Goal: Task Accomplishment & Management: Manage account settings

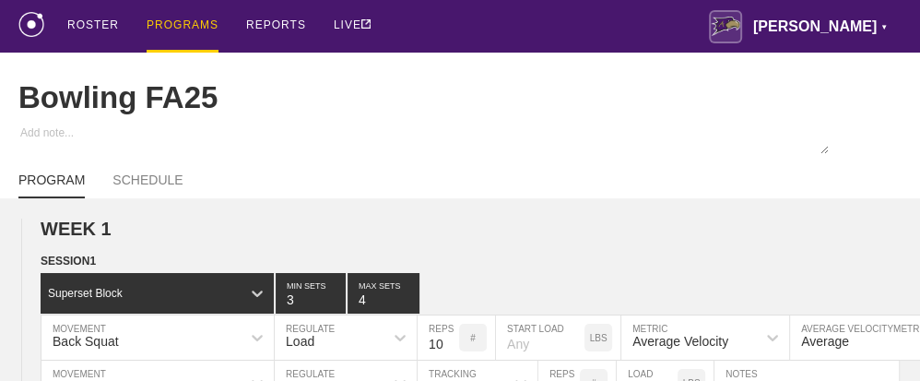
click at [192, 23] on div "PROGRAMS" at bounding box center [183, 26] width 72 height 53
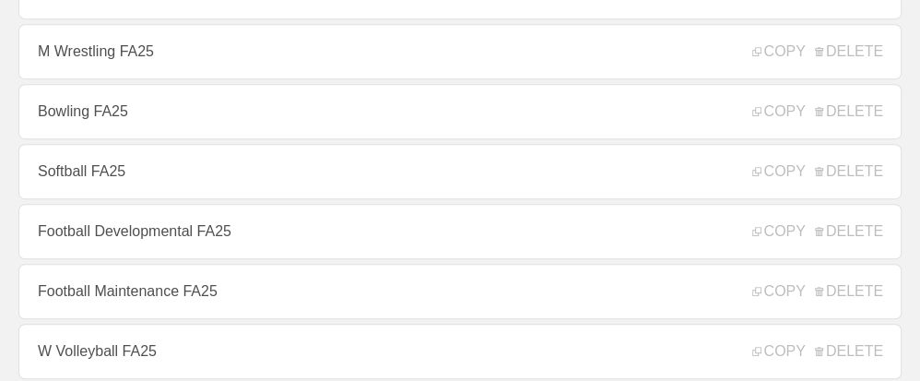
scroll to position [553, 0]
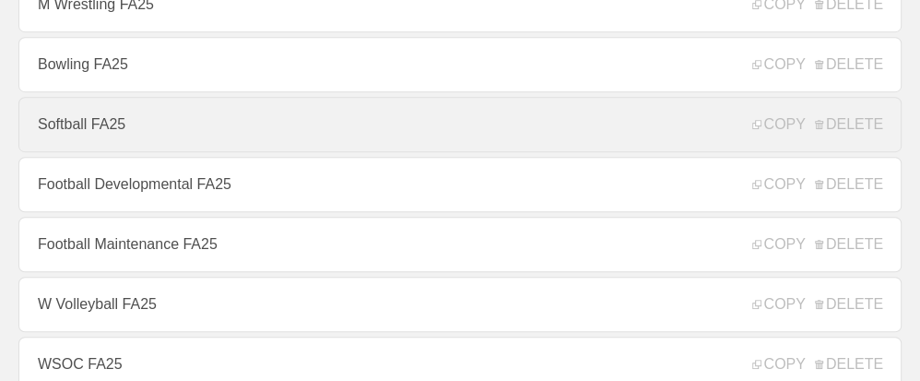
click at [112, 135] on link "Softball FA25" at bounding box center [459, 124] width 883 height 55
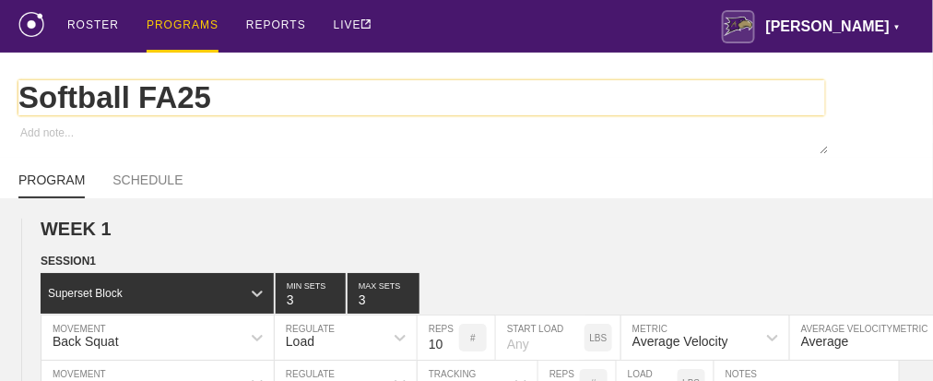
type textarea "x"
type input "Softball FA25"
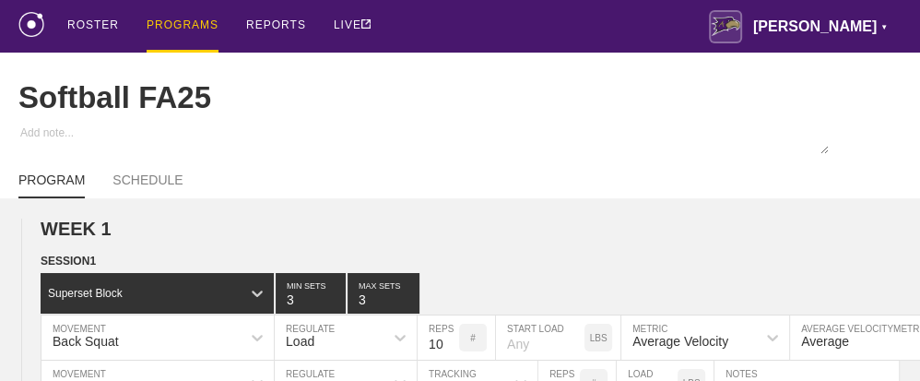
click at [191, 19] on div "PROGRAMS" at bounding box center [183, 26] width 72 height 53
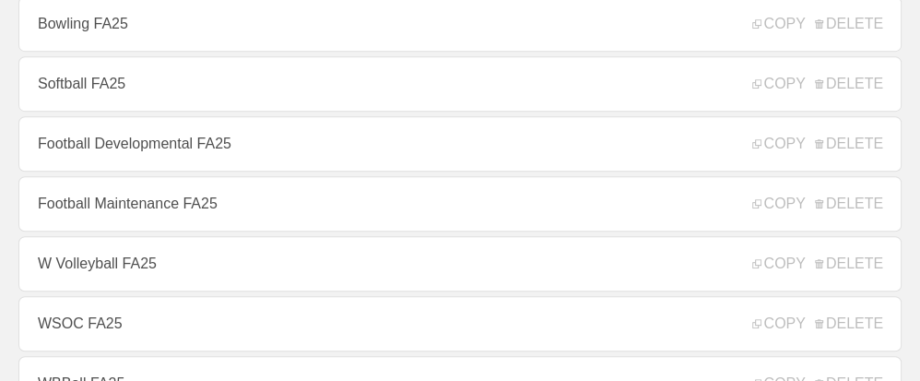
scroll to position [645, 0]
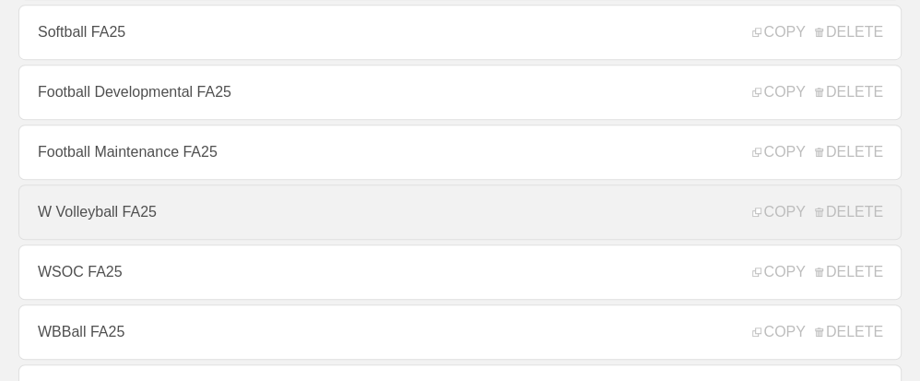
click at [87, 217] on link "W Volleyball FA25" at bounding box center [459, 211] width 883 height 55
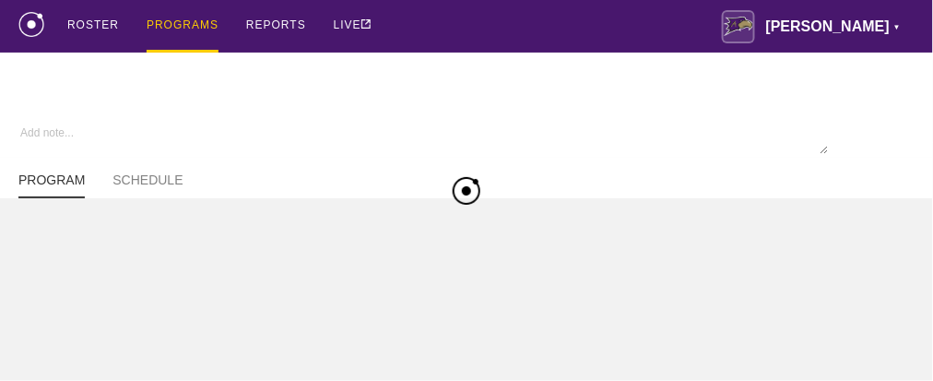
type textarea "x"
type input "W Volleyball FA25"
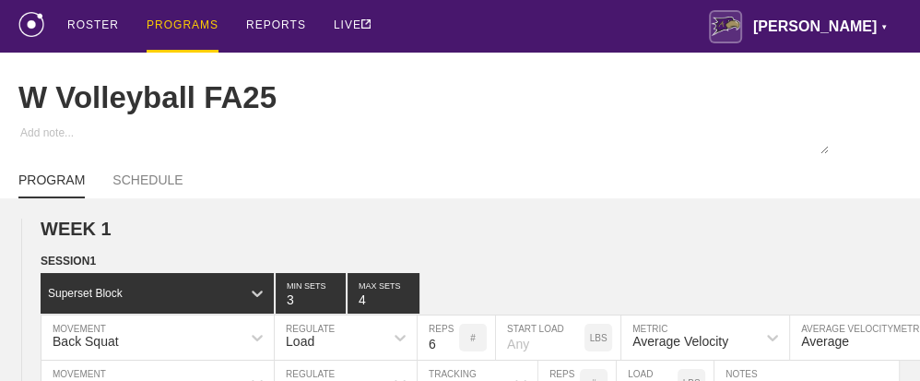
click at [174, 20] on div "PROGRAMS" at bounding box center [183, 26] width 72 height 53
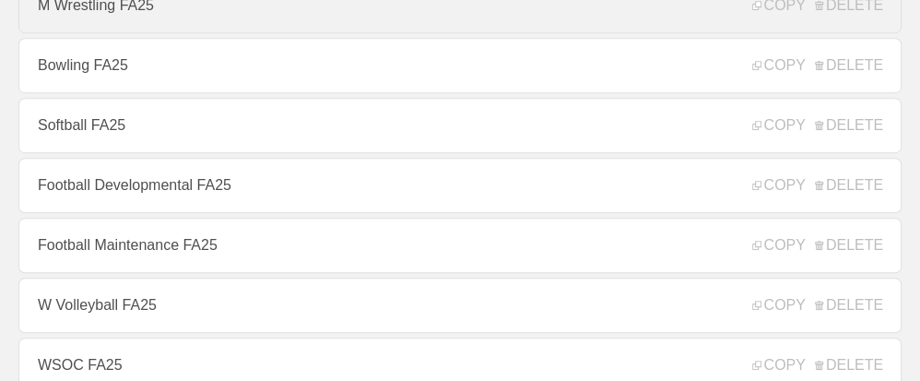
scroll to position [553, 0]
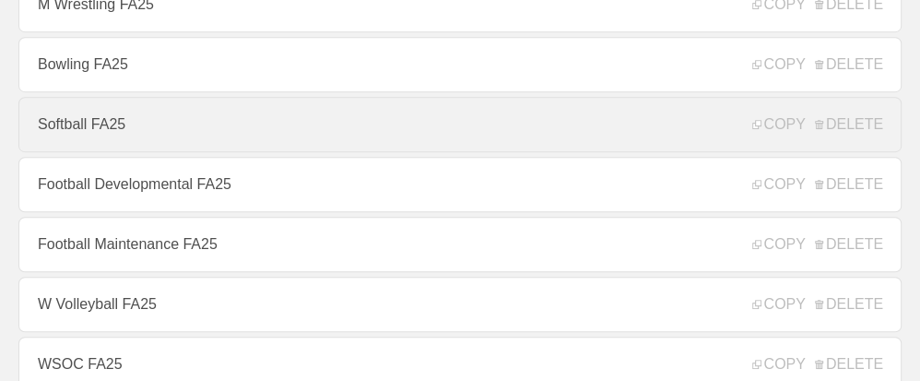
click at [89, 135] on link "Softball FA25" at bounding box center [459, 124] width 883 height 55
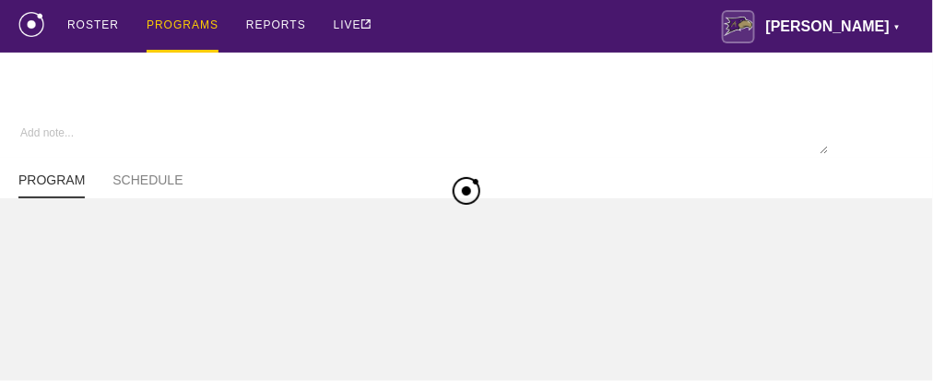
type textarea "x"
type input "Softball FA25"
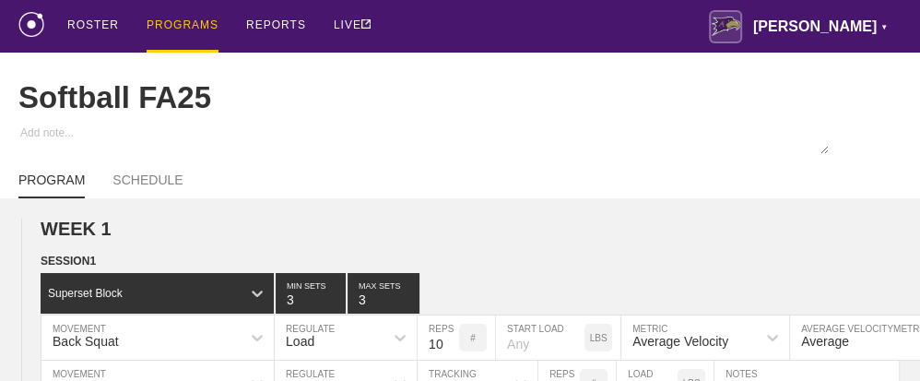
click at [159, 22] on div "PROGRAMS" at bounding box center [183, 26] width 72 height 53
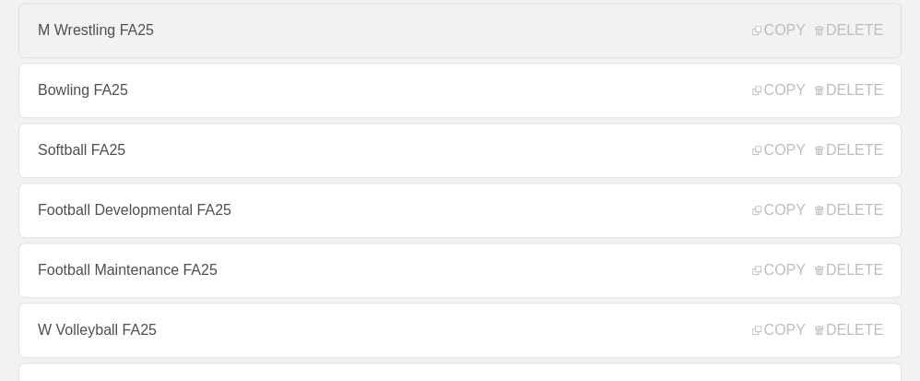
scroll to position [553, 0]
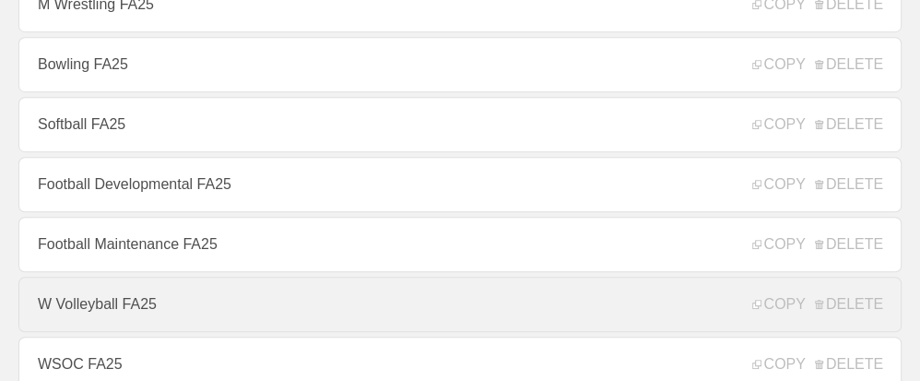
click at [87, 316] on link "W Volleyball FA25" at bounding box center [459, 303] width 883 height 55
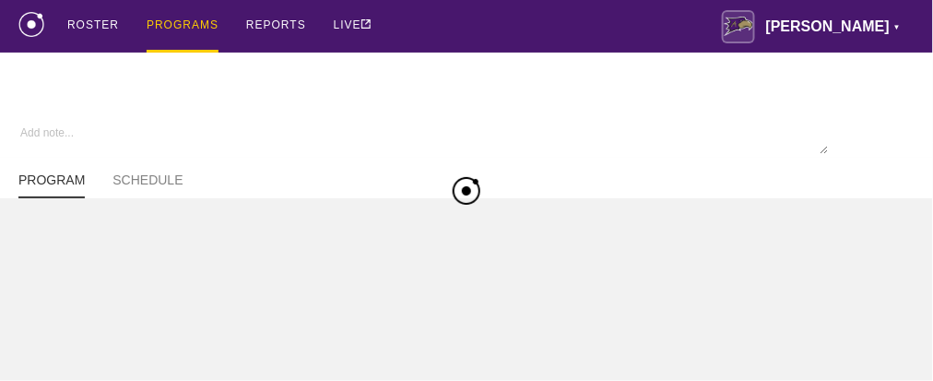
type textarea "x"
type input "W Volleyball FA25"
